Goal: Register for event/course

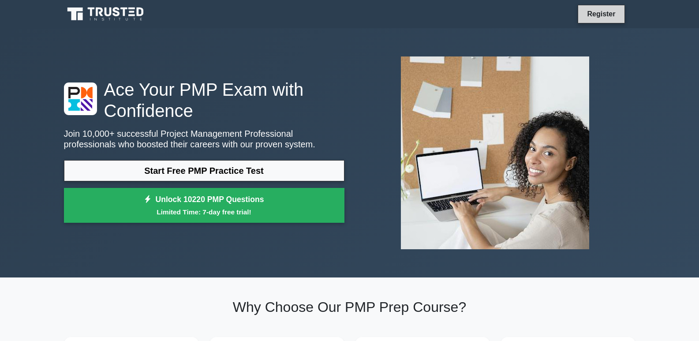
click at [604, 16] on link "Register" at bounding box center [600, 13] width 39 height 11
click at [604, 9] on link "Register" at bounding box center [600, 13] width 39 height 11
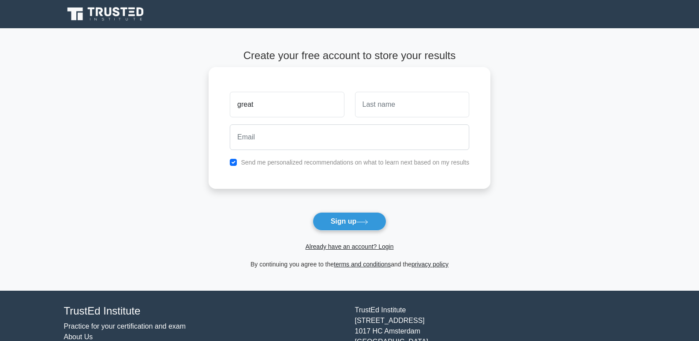
type input "great"
click at [366, 111] on input "text" at bounding box center [412, 105] width 114 height 26
type input "thinker"
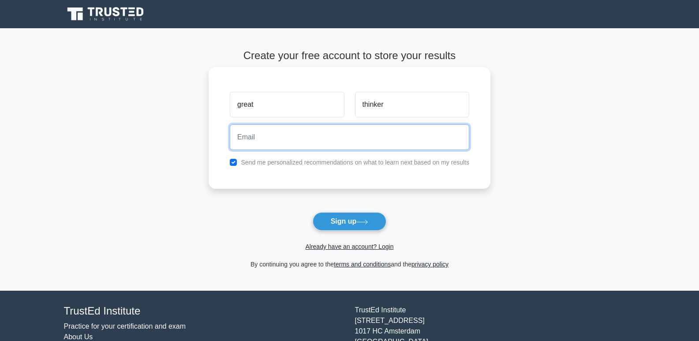
click at [340, 131] on input "email" at bounding box center [349, 137] width 239 height 26
type input "jgreatthinker123@gmail.com"
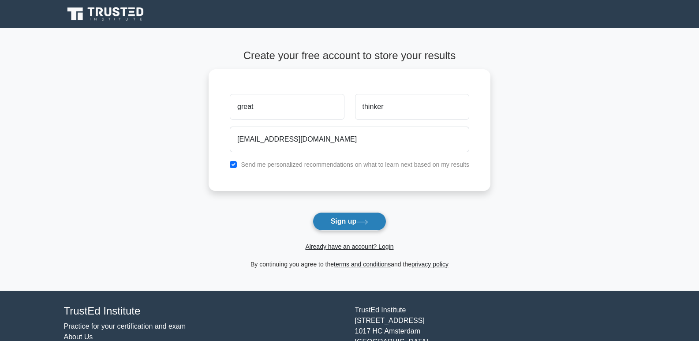
click at [346, 223] on button "Sign up" at bounding box center [350, 221] width 74 height 19
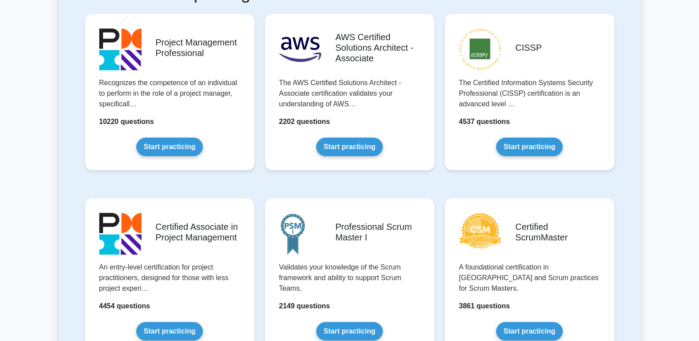
scroll to position [192, 0]
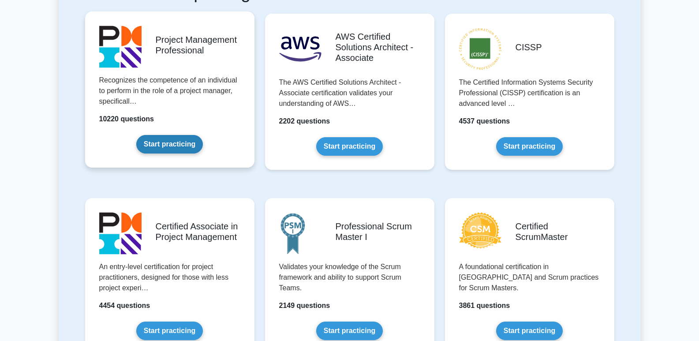
click at [178, 148] on link "Start practicing" at bounding box center [169, 144] width 67 height 19
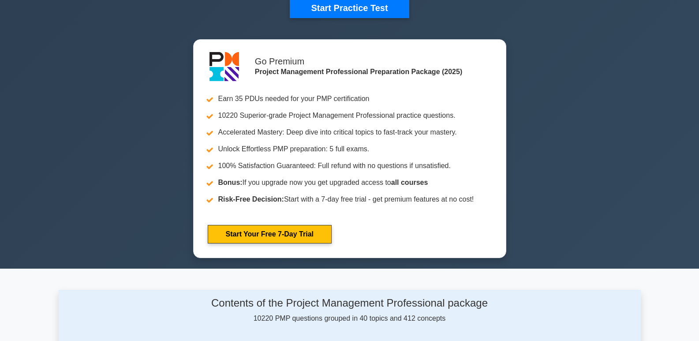
scroll to position [315, 0]
